Goal: Obtain resource: Obtain resource

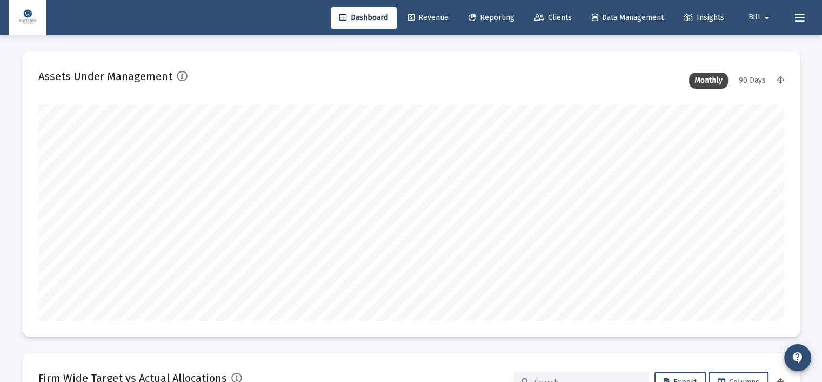
scroll to position [216, 402]
type input "[DATE]"
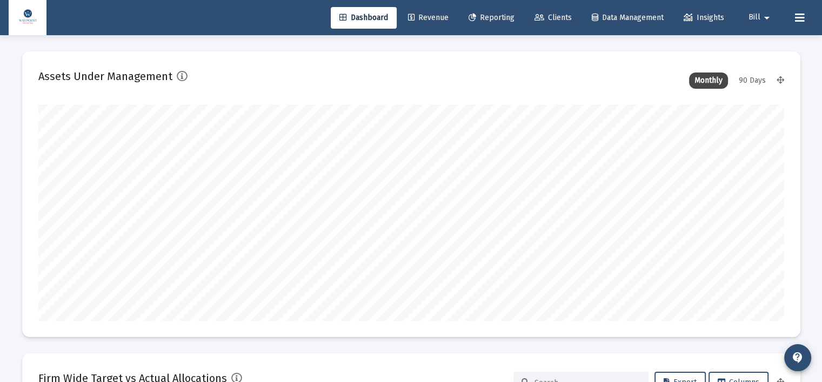
click at [495, 19] on span "Reporting" at bounding box center [492, 17] width 46 height 9
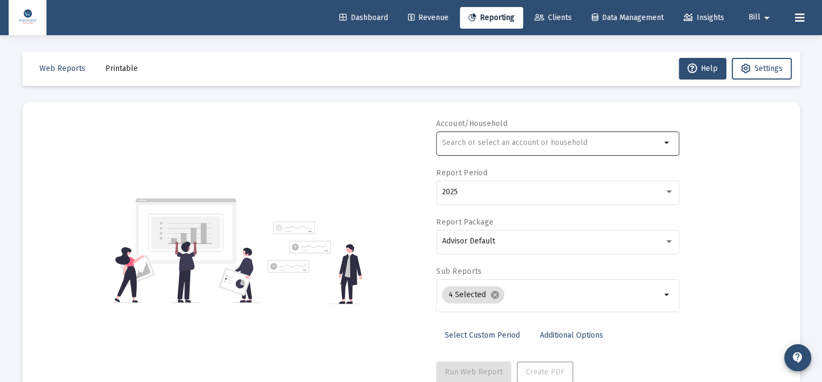
click at [508, 142] on input "text" at bounding box center [551, 142] width 219 height 9
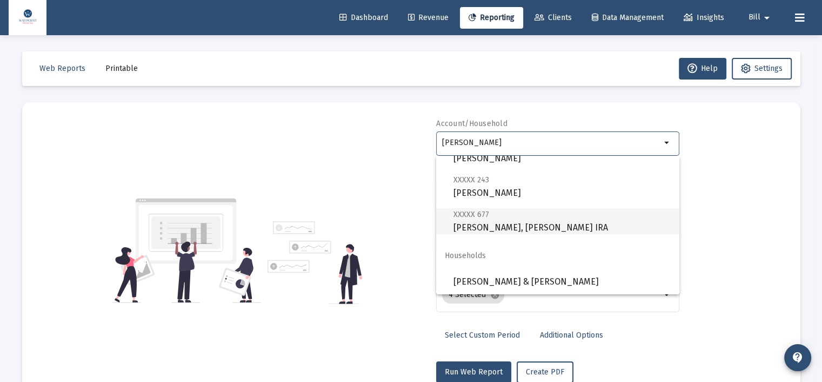
scroll to position [78, 0]
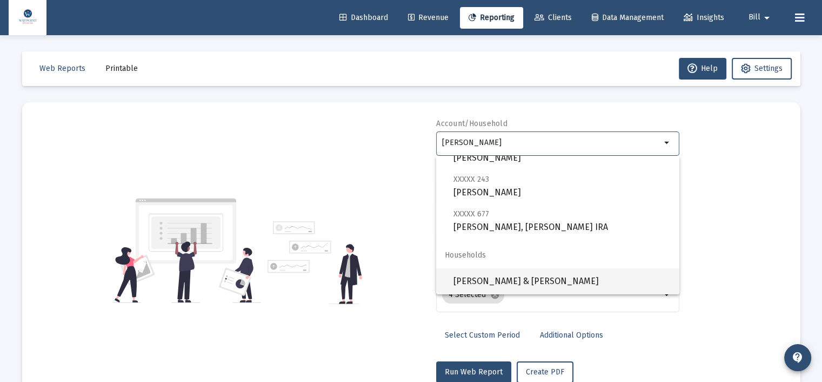
click at [545, 282] on span "[PERSON_NAME] & [PERSON_NAME]" at bounding box center [562, 281] width 217 height 26
type input "[PERSON_NAME] & [PERSON_NAME]"
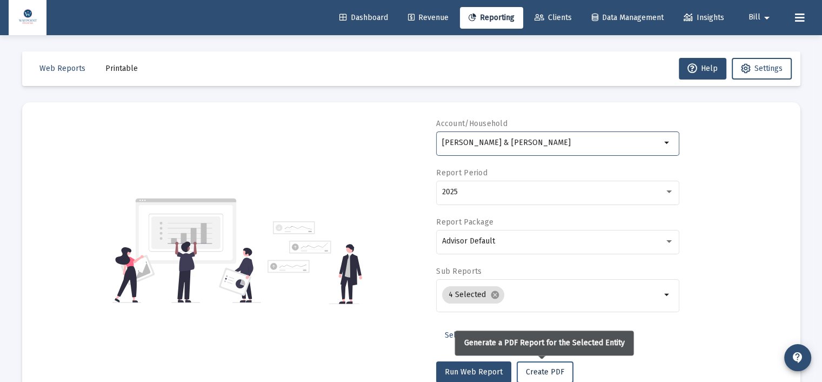
click at [564, 365] on button "Create PDF" at bounding box center [545, 372] width 57 height 22
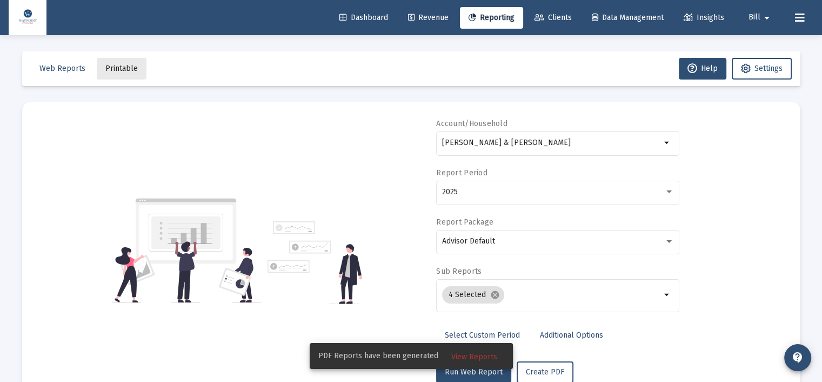
click at [127, 73] on button "Printable" at bounding box center [122, 69] width 50 height 22
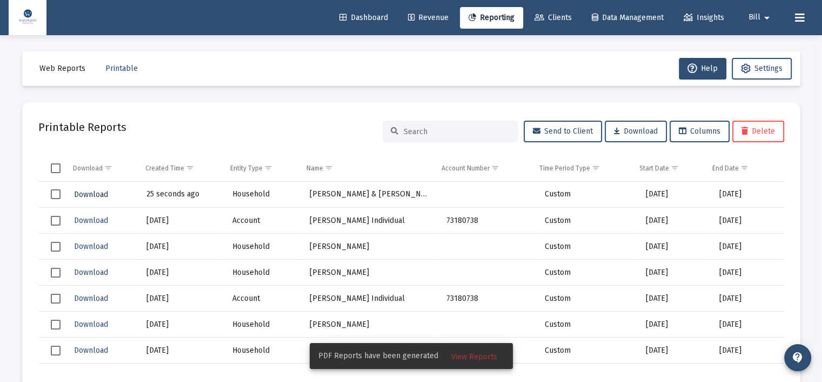
click at [80, 190] on span "Download" at bounding box center [91, 194] width 34 height 9
